Goal: Find specific page/section: Find specific page/section

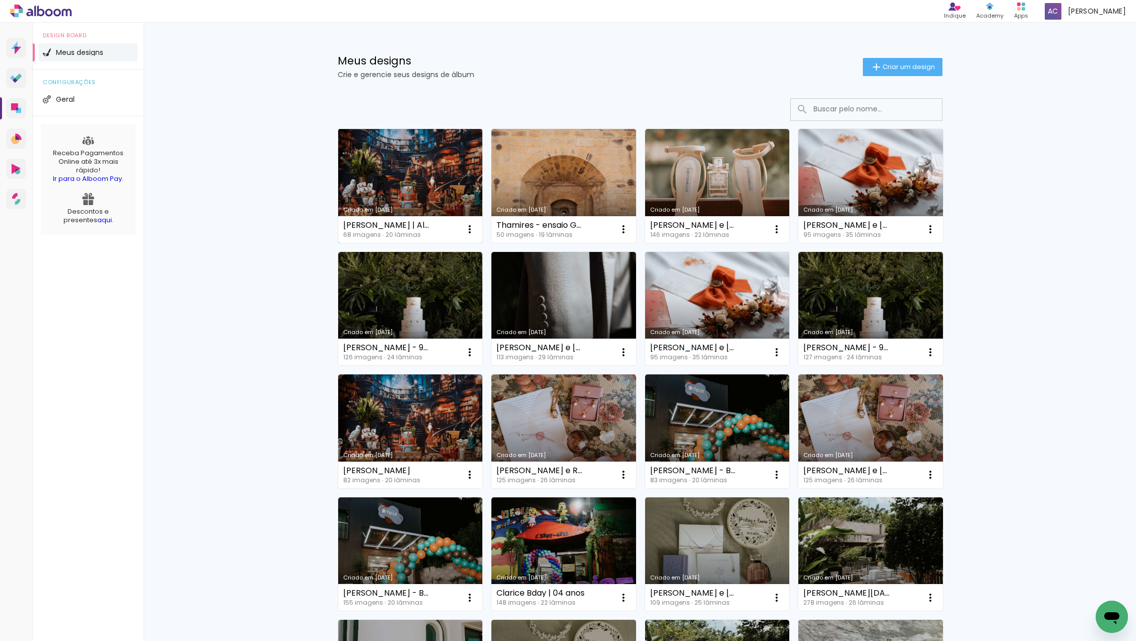
click at [425, 152] on link "Criado em [DATE]" at bounding box center [410, 186] width 145 height 114
click at [1032, 10] on div "Produtos Alboom Apps" at bounding box center [1021, 11] width 22 height 21
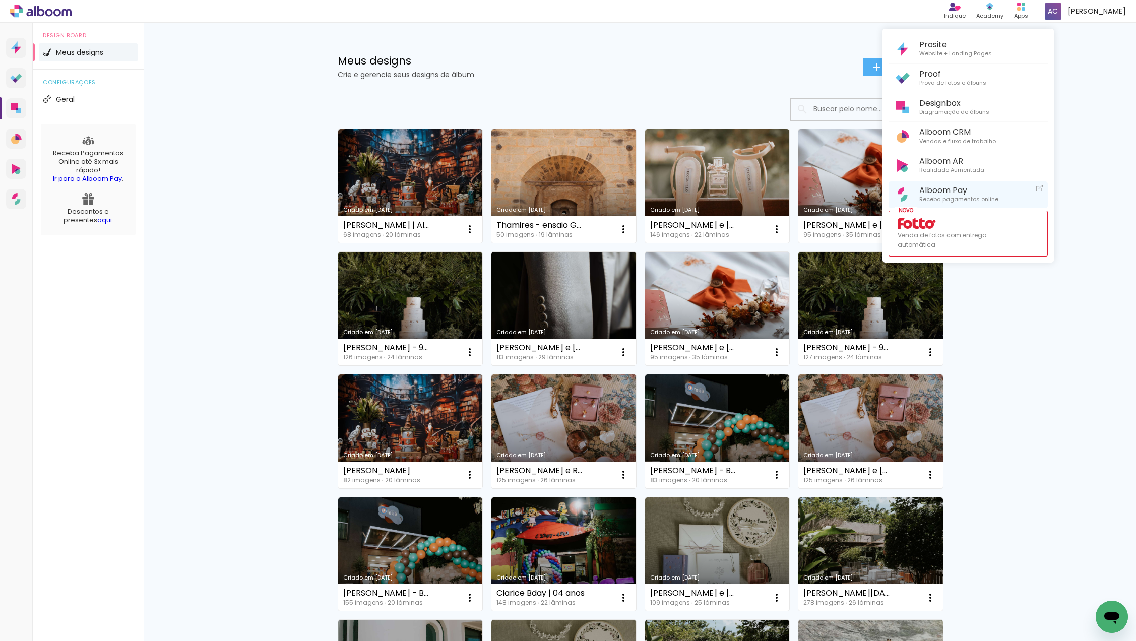
click at [946, 195] on span "Receba pagamentos online" at bounding box center [958, 199] width 79 height 9
